Goal: Navigation & Orientation: Find specific page/section

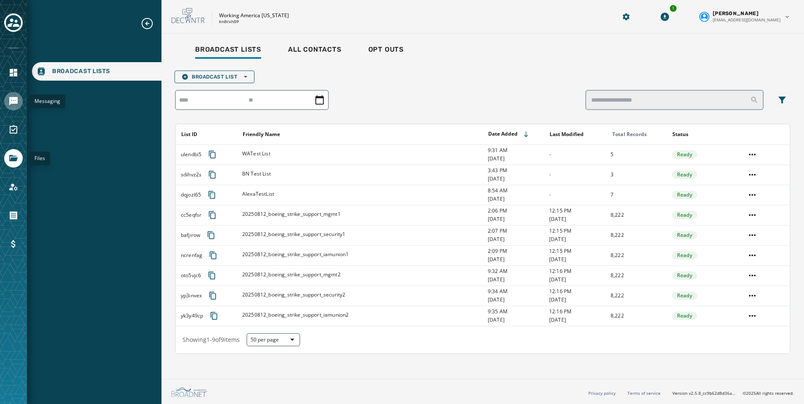
click at [19, 99] on link "Navigate to Messaging" at bounding box center [13, 101] width 18 height 18
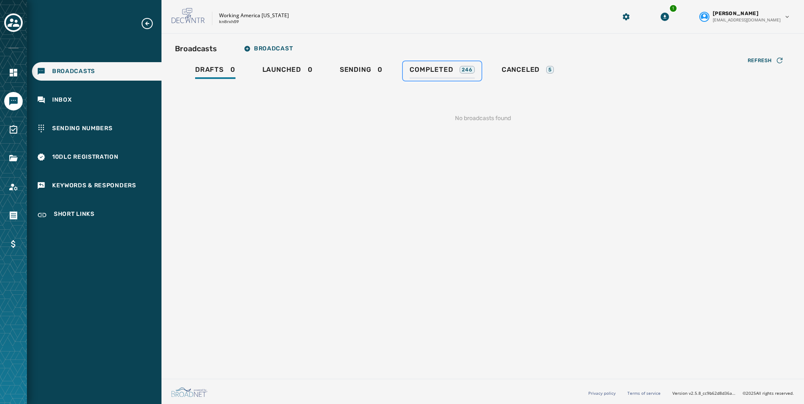
click at [443, 71] on span "Completed" at bounding box center [430, 70] width 43 height 8
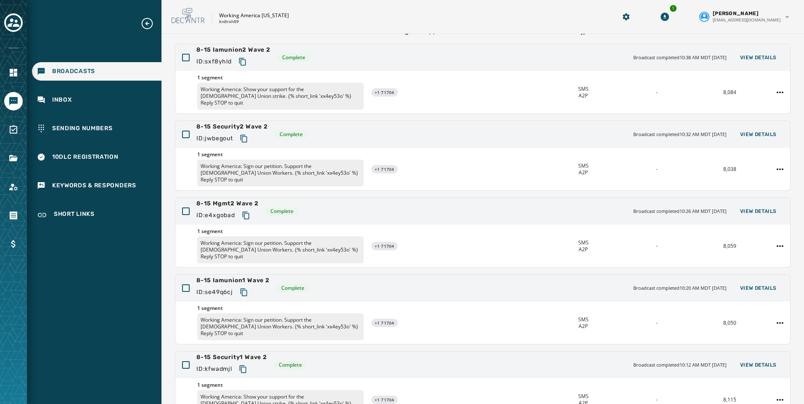
scroll to position [125, 0]
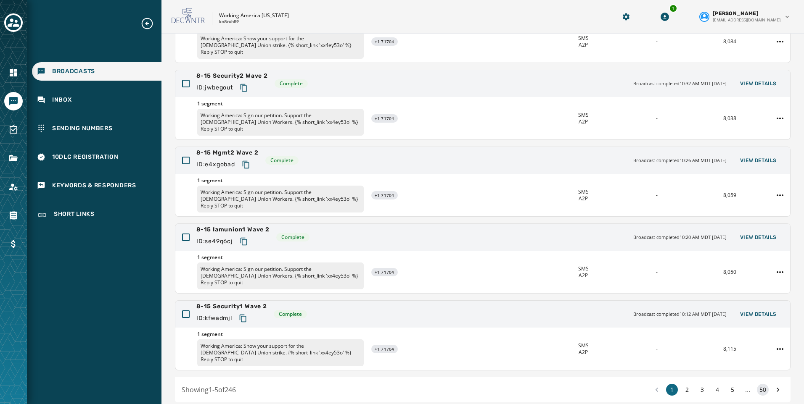
click at [756, 384] on button "50" at bounding box center [762, 390] width 12 height 12
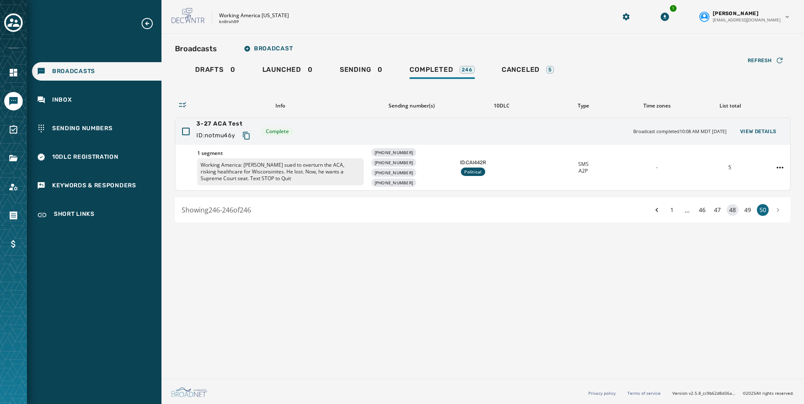
click at [735, 210] on button "48" at bounding box center [732, 210] width 12 height 12
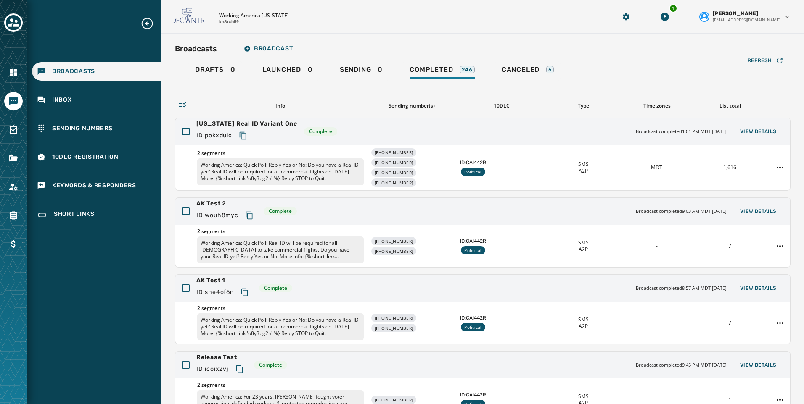
scroll to position [164, 0]
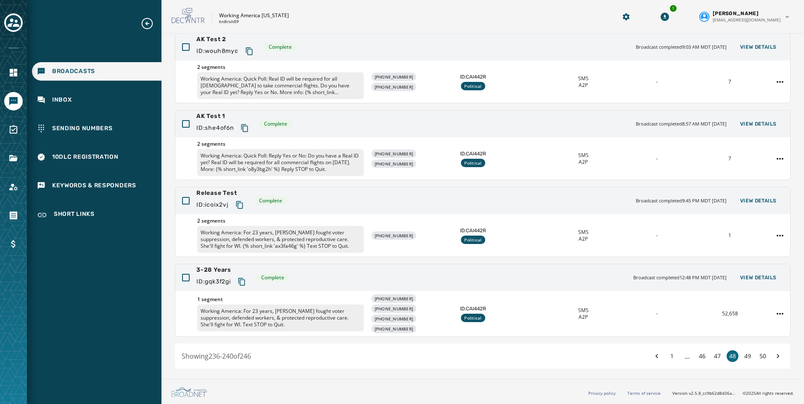
click at [681, 357] on span "..." at bounding box center [687, 356] width 12 height 10
click at [697, 357] on button "46" at bounding box center [702, 357] width 12 height 12
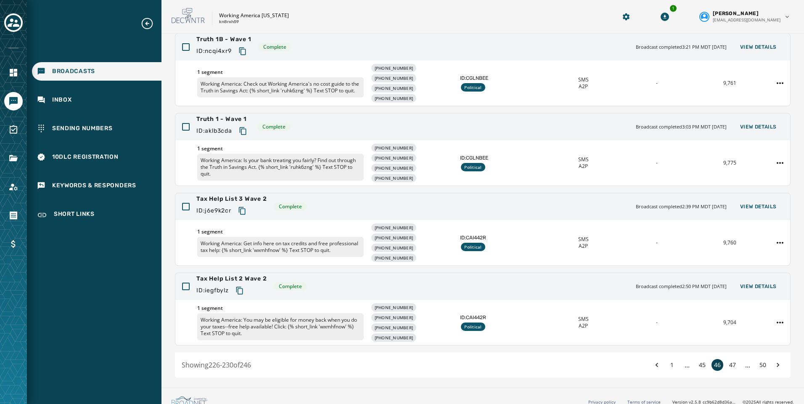
scroll to position [173, 0]
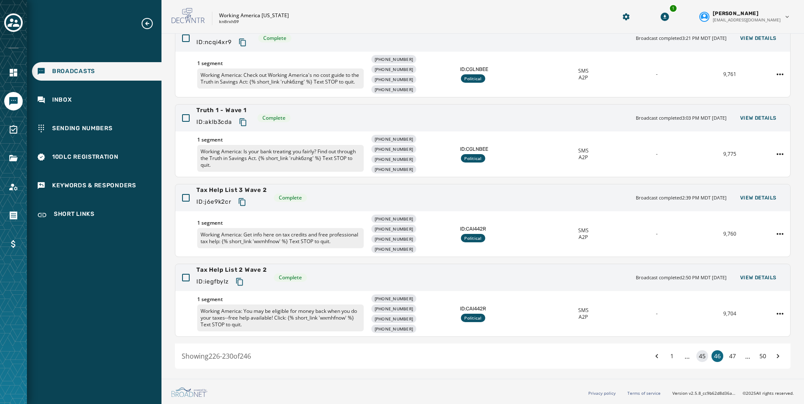
click at [700, 354] on button "45" at bounding box center [702, 357] width 12 height 12
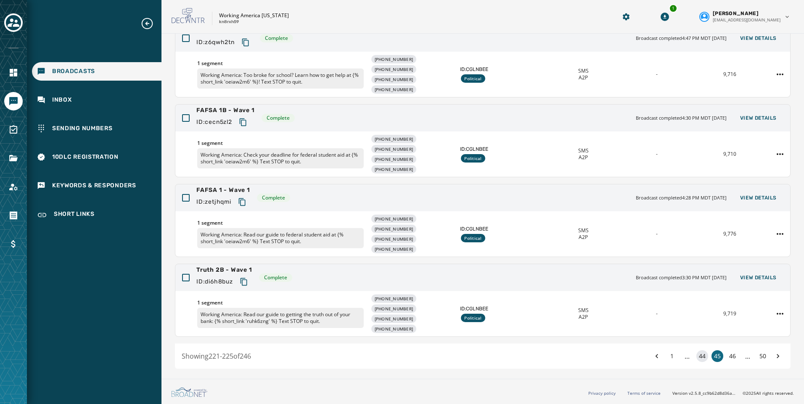
click at [696, 356] on button "44" at bounding box center [702, 357] width 12 height 12
click at [696, 356] on button "43" at bounding box center [702, 357] width 12 height 12
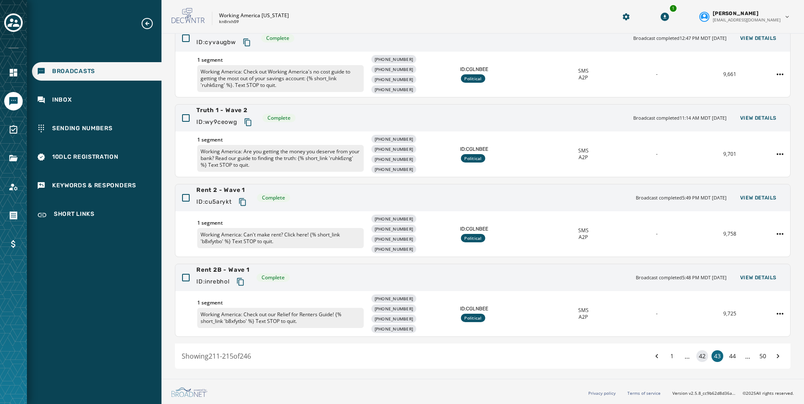
click at [696, 357] on button "42" at bounding box center [702, 357] width 12 height 12
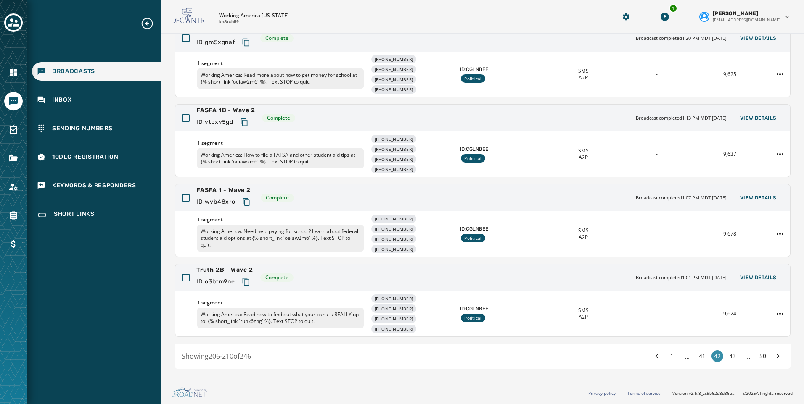
click at [696, 357] on button "41" at bounding box center [702, 357] width 12 height 12
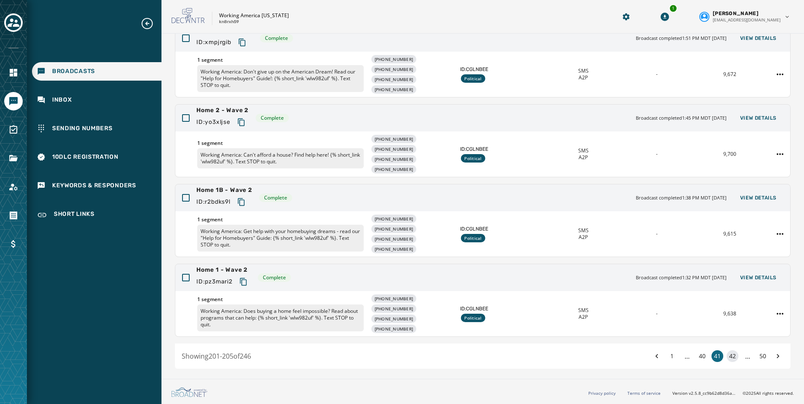
click at [696, 357] on button "40" at bounding box center [702, 357] width 12 height 12
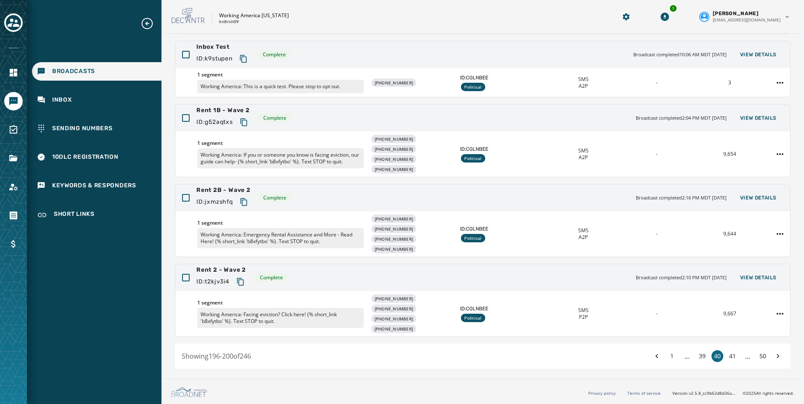
click at [696, 357] on button "39" at bounding box center [702, 357] width 12 height 12
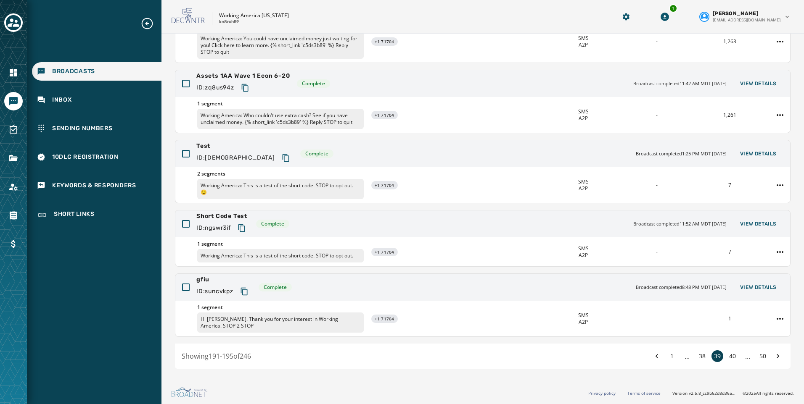
scroll to position [125, 0]
click at [696, 357] on button "38" at bounding box center [702, 357] width 12 height 12
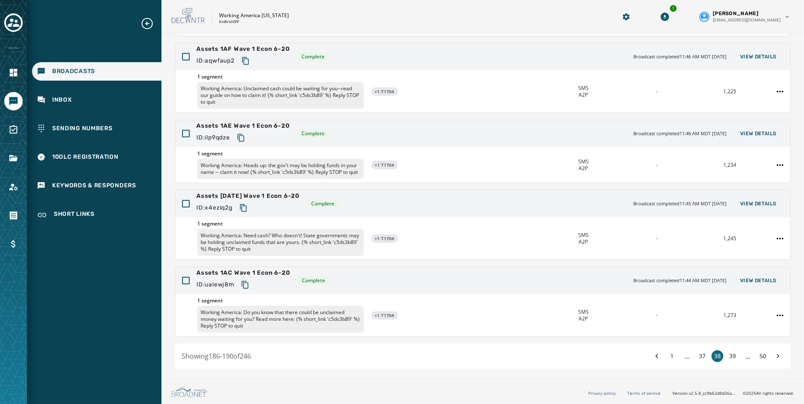
click at [696, 357] on button "37" at bounding box center [702, 357] width 12 height 12
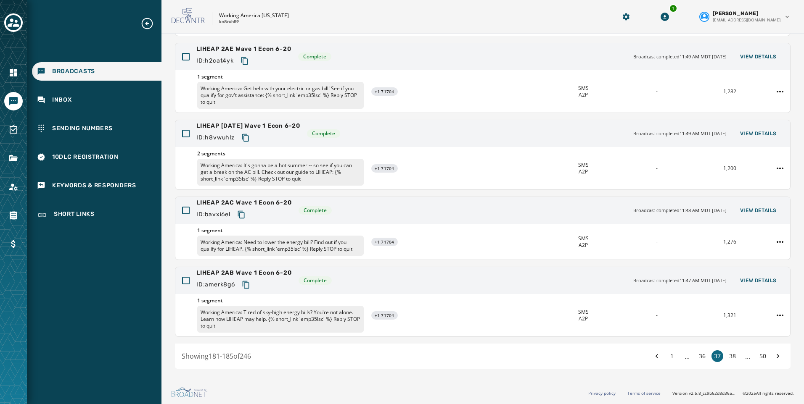
click at [696, 357] on button "36" at bounding box center [702, 357] width 12 height 12
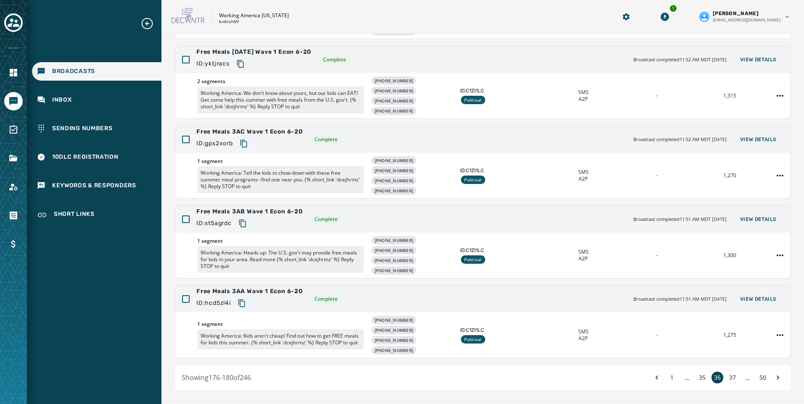
scroll to position [173, 0]
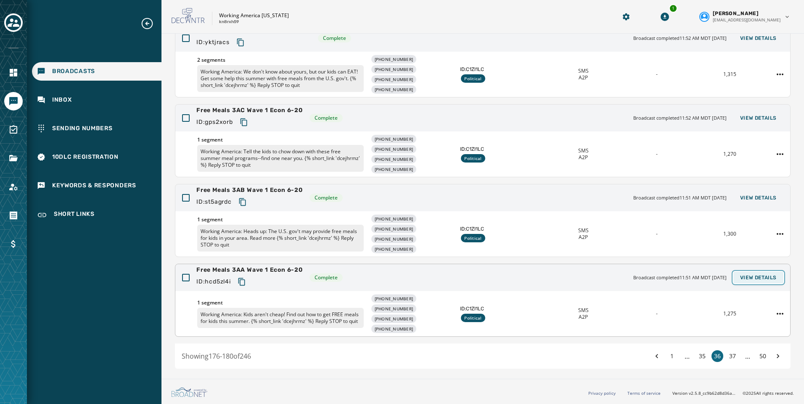
click at [754, 275] on span "View Details" at bounding box center [758, 277] width 37 height 7
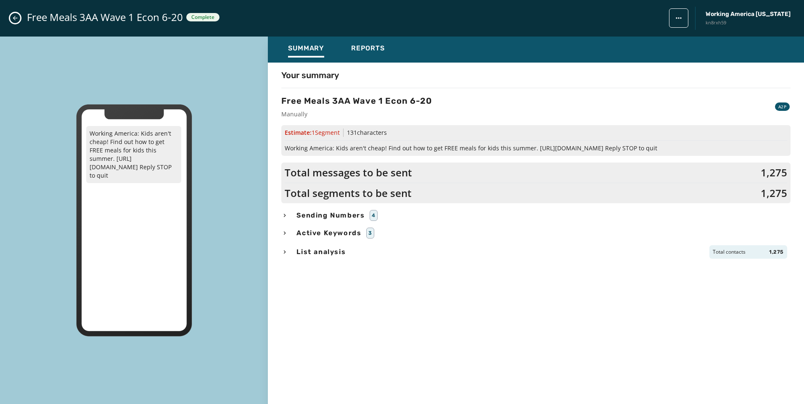
click at [285, 250] on icon "button" at bounding box center [284, 252] width 7 height 7
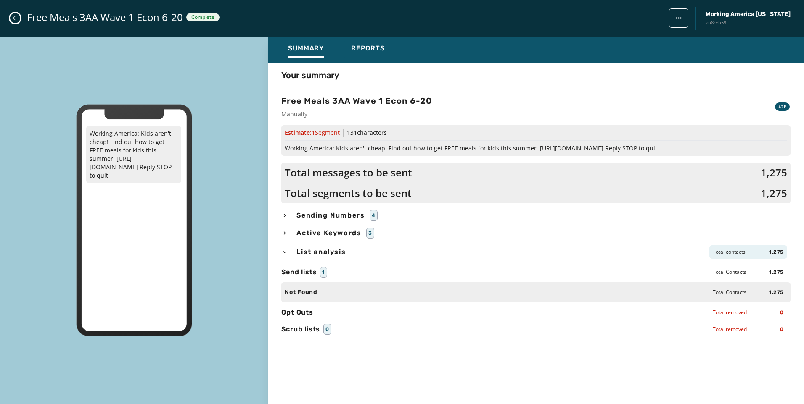
click at [285, 250] on icon "button" at bounding box center [284, 252] width 7 height 7
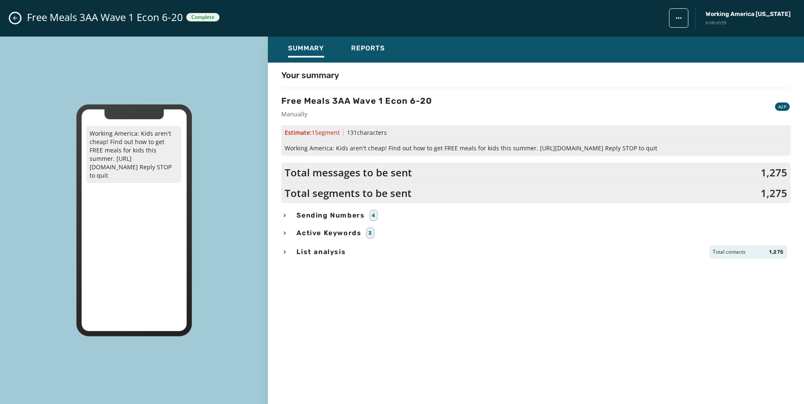
click at [285, 250] on icon "button" at bounding box center [284, 252] width 7 height 7
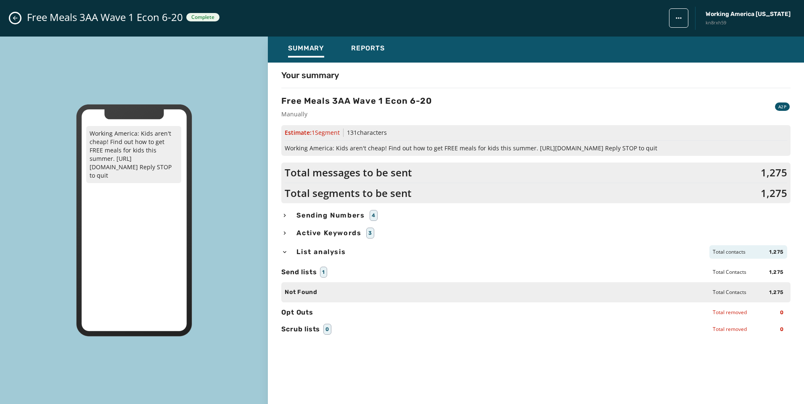
click at [285, 250] on icon "button" at bounding box center [284, 252] width 7 height 7
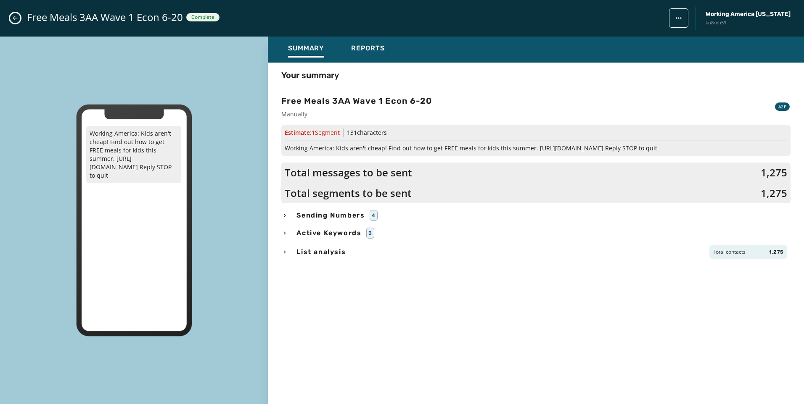
click at [14, 24] on div "Free Meals 3AA Wave 1 Econ 6-20 Complete Working America [US_STATE] kn8rxh59" at bounding box center [402, 18] width 804 height 37
click at [15, 20] on icon "Close admin drawer" at bounding box center [15, 18] width 5 height 5
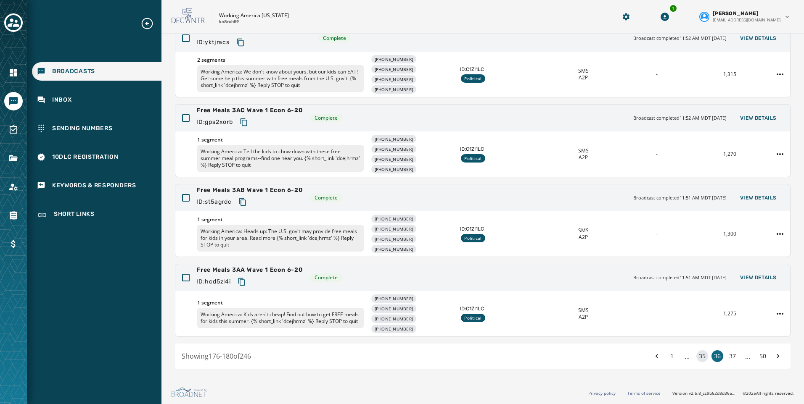
click at [697, 355] on button "35" at bounding box center [702, 357] width 12 height 12
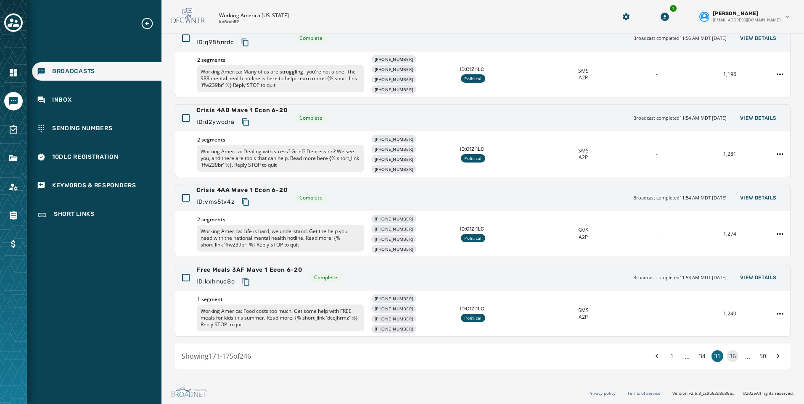
click at [726, 356] on button "36" at bounding box center [732, 357] width 12 height 12
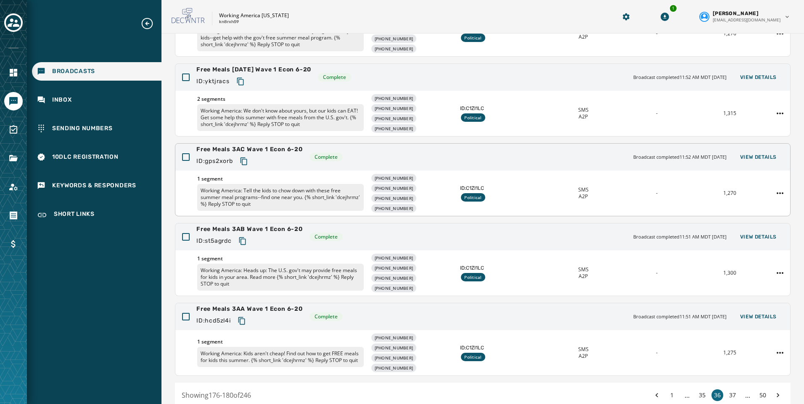
scroll to position [173, 0]
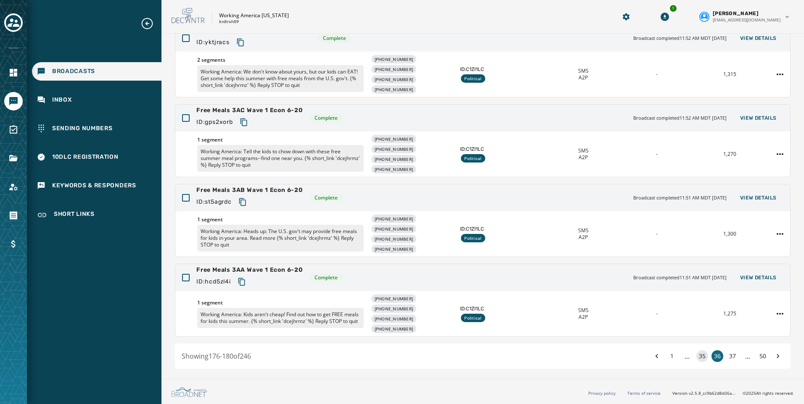
click at [698, 358] on button "35" at bounding box center [702, 357] width 12 height 12
